Goal: Find specific page/section: Find specific page/section

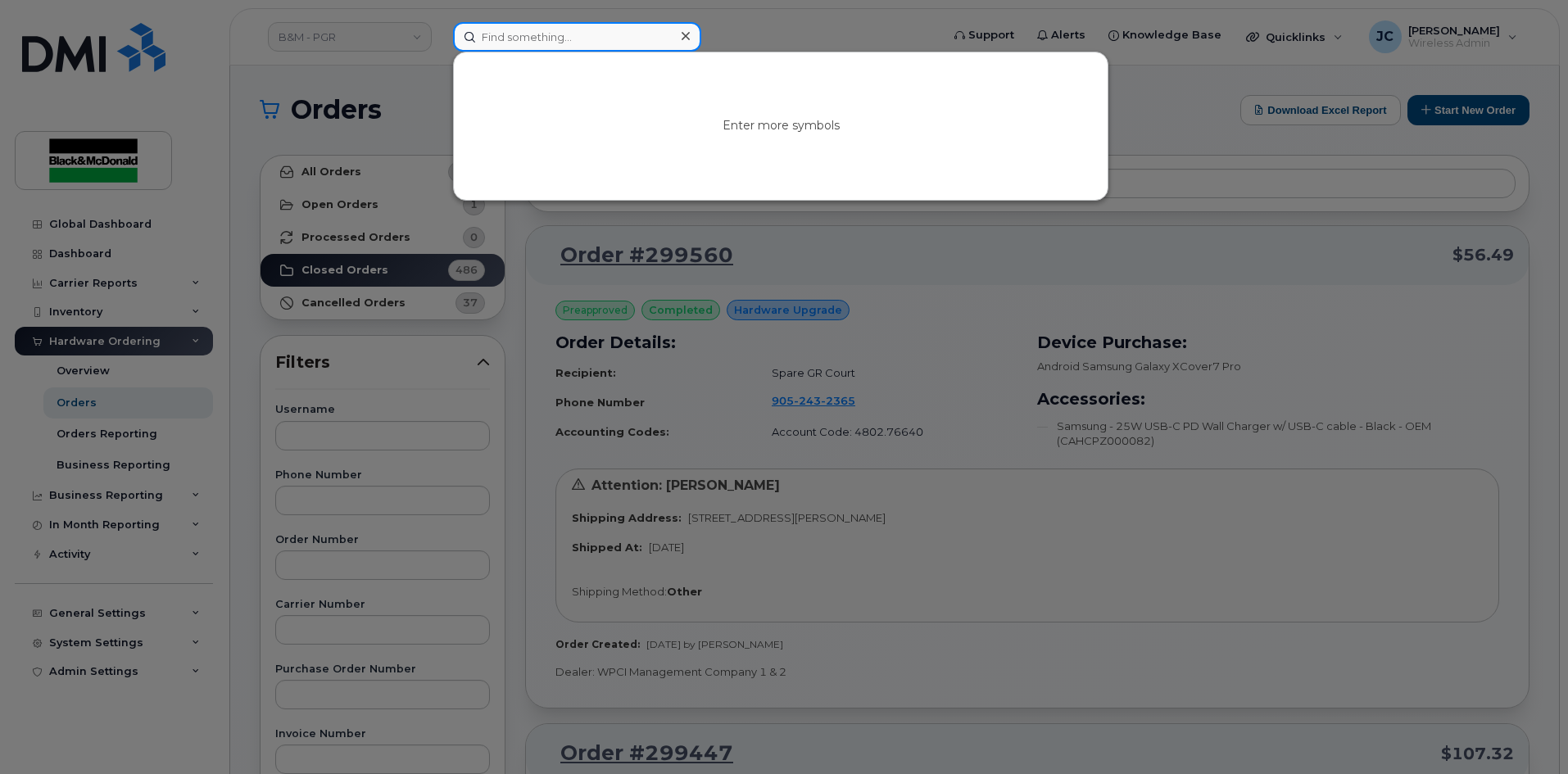
click at [522, 38] on input at bounding box center [578, 37] width 248 height 30
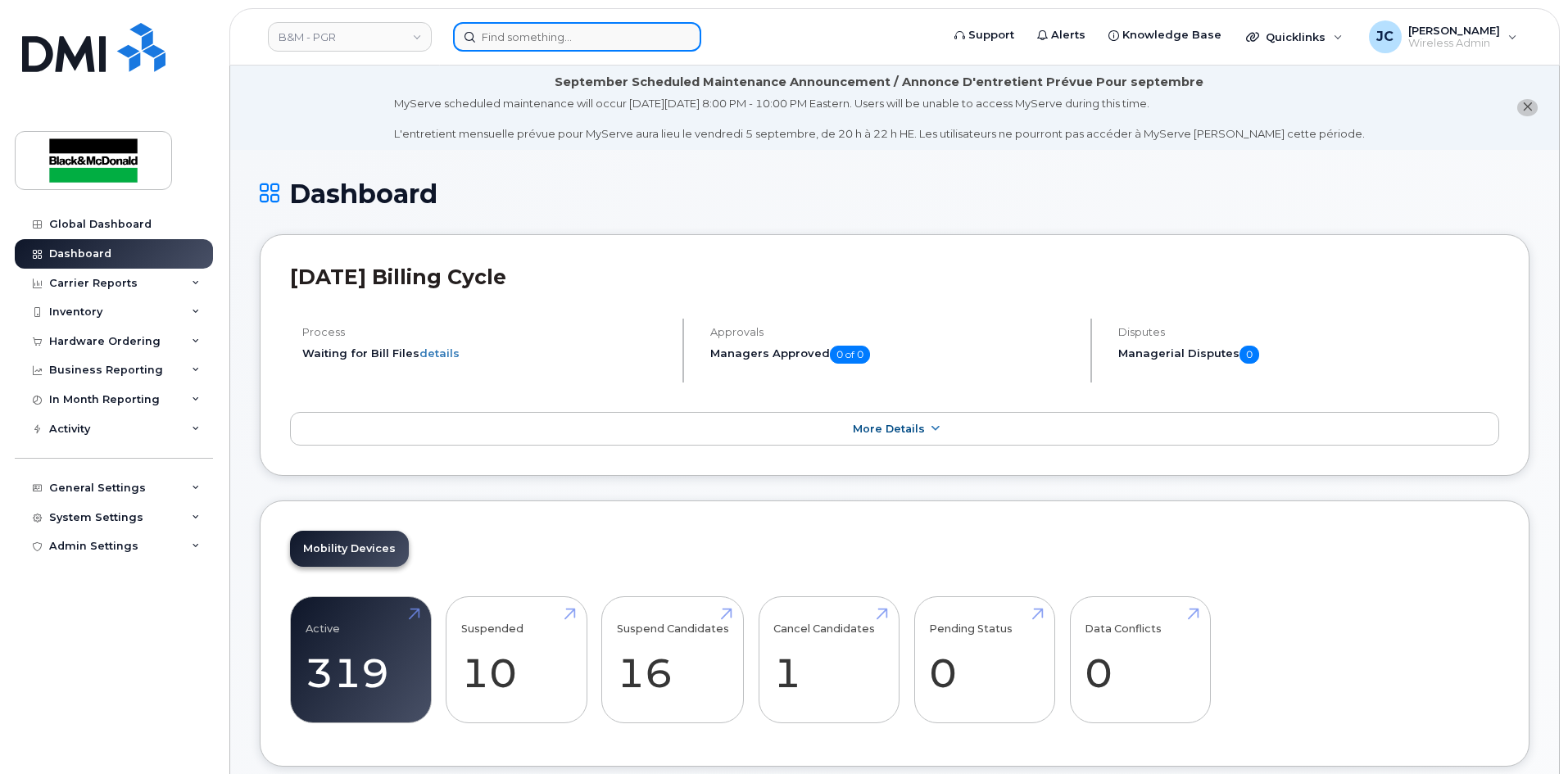
click at [513, 39] on input at bounding box center [578, 37] width 248 height 30
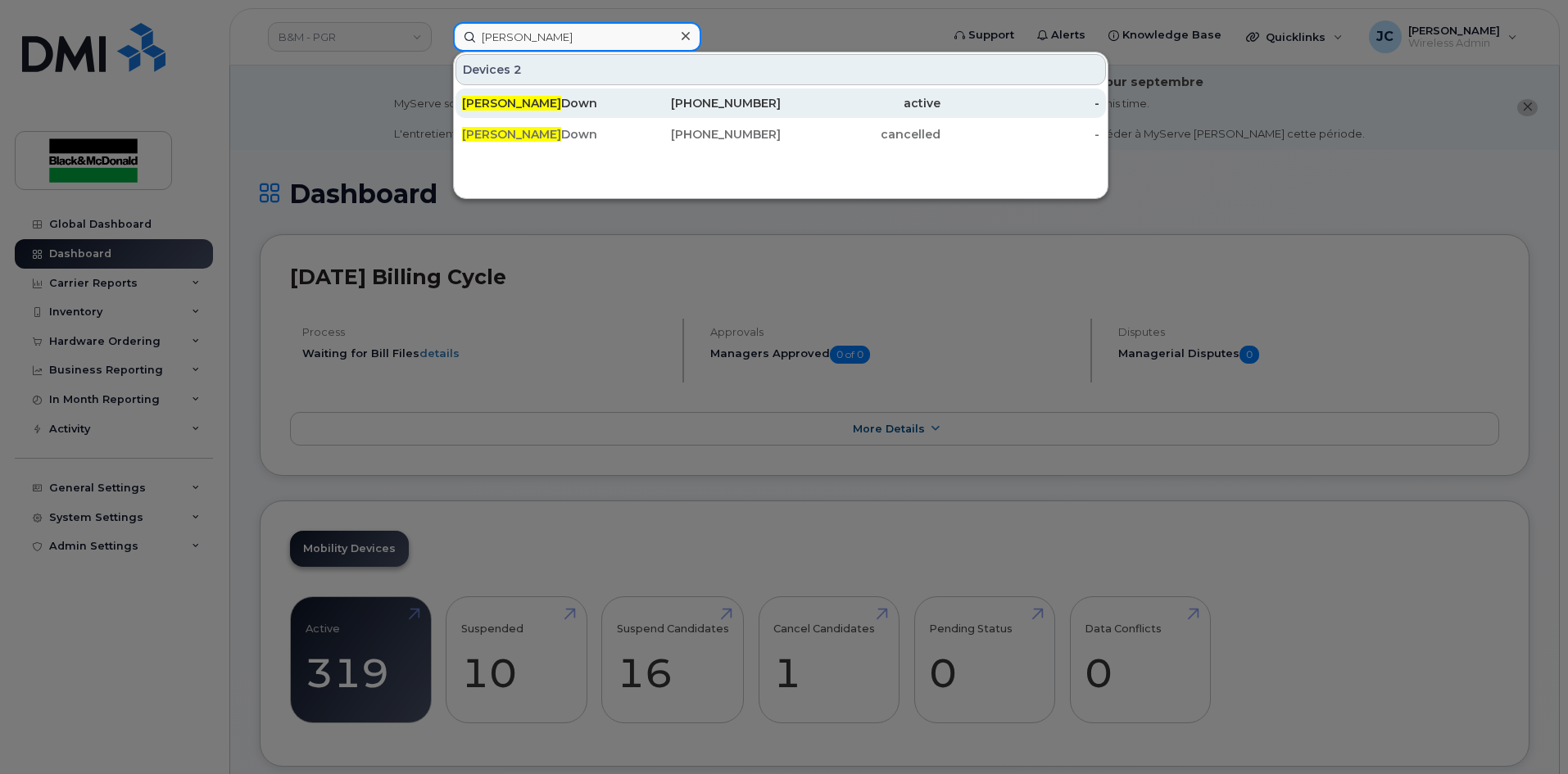
type input "lance"
click at [792, 102] on div "active" at bounding box center [861, 103] width 160 height 16
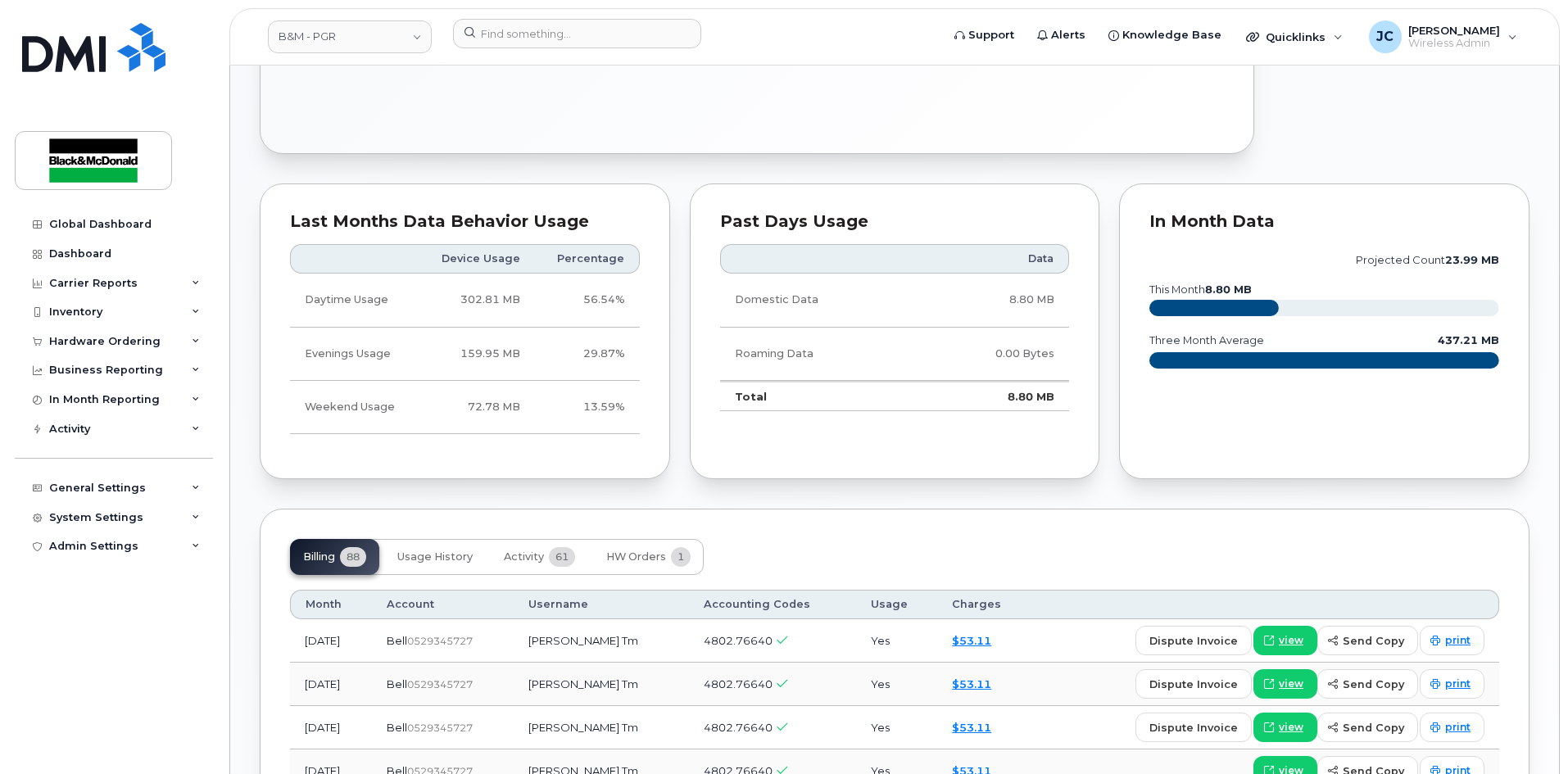
scroll to position [849, 0]
click at [1053, 711] on td "dispute invoice view send copy print" at bounding box center [1267, 728] width 466 height 44
